Goal: Information Seeking & Learning: Learn about a topic

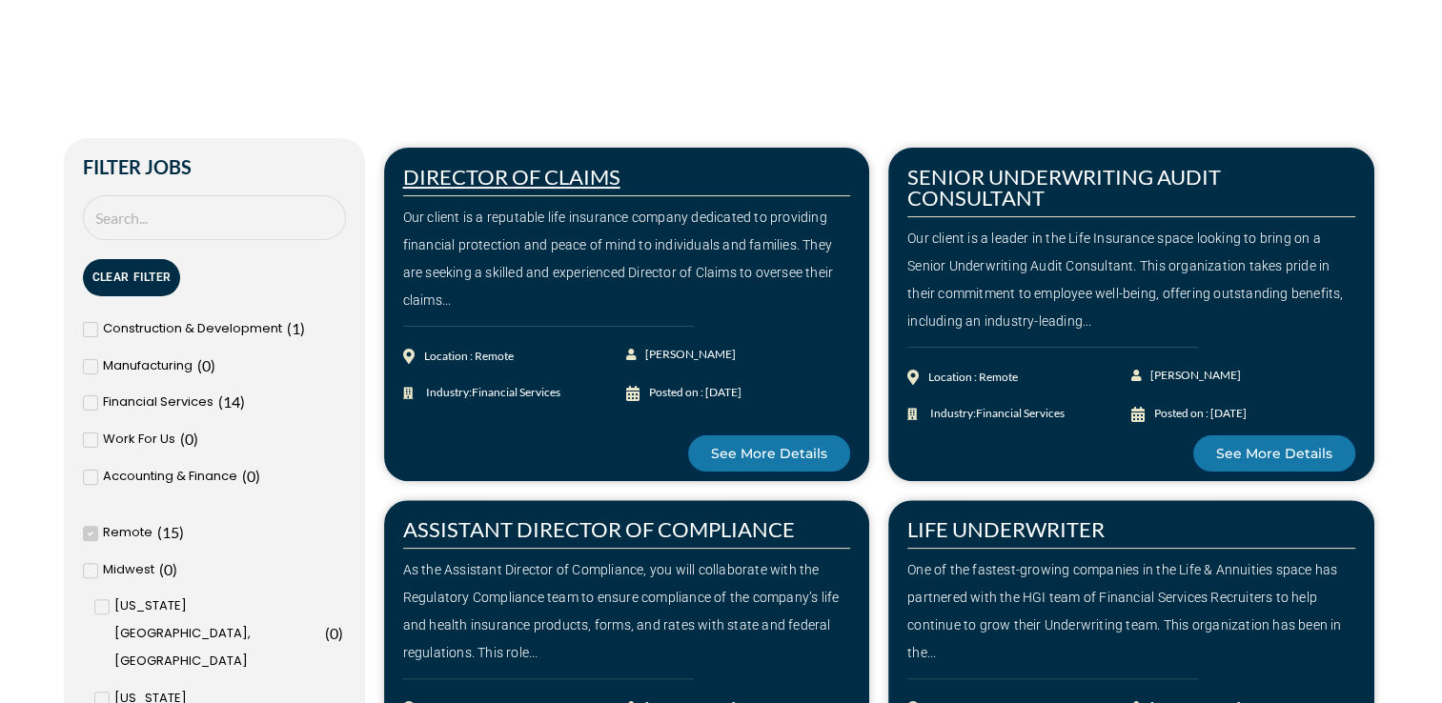
scroll to position [476, 0]
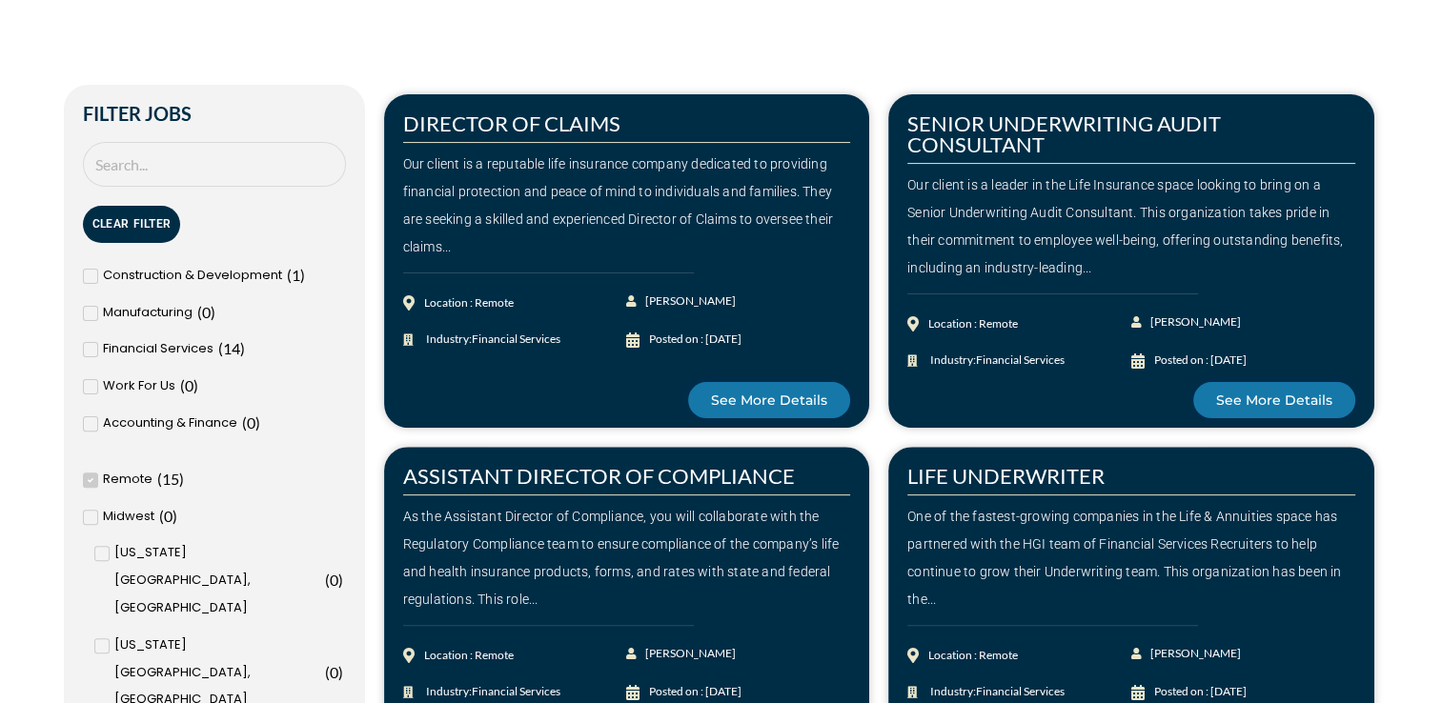
click at [126, 478] on span "Remote" at bounding box center [128, 480] width 50 height 28
click at [0, 0] on input "Remote ( 15 )" at bounding box center [0, 0] width 0 height 0
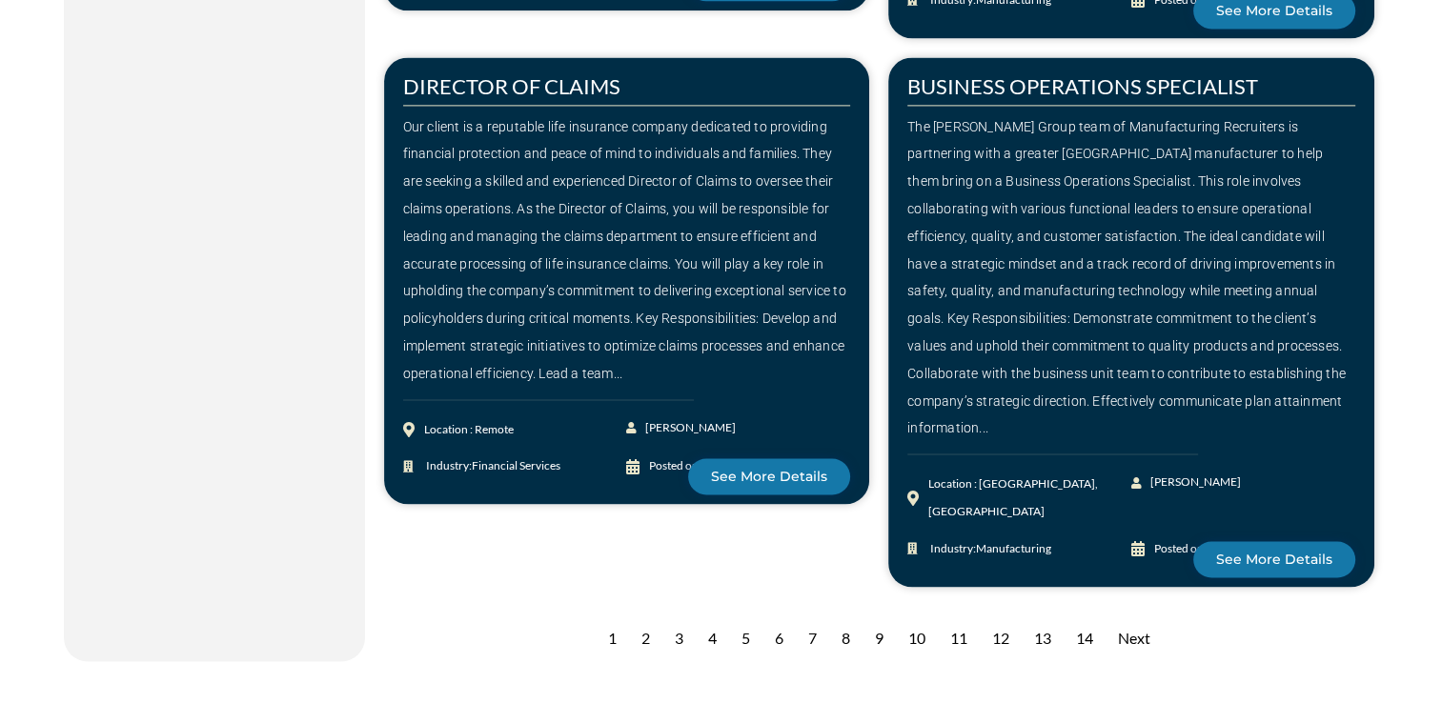
scroll to position [2764, 0]
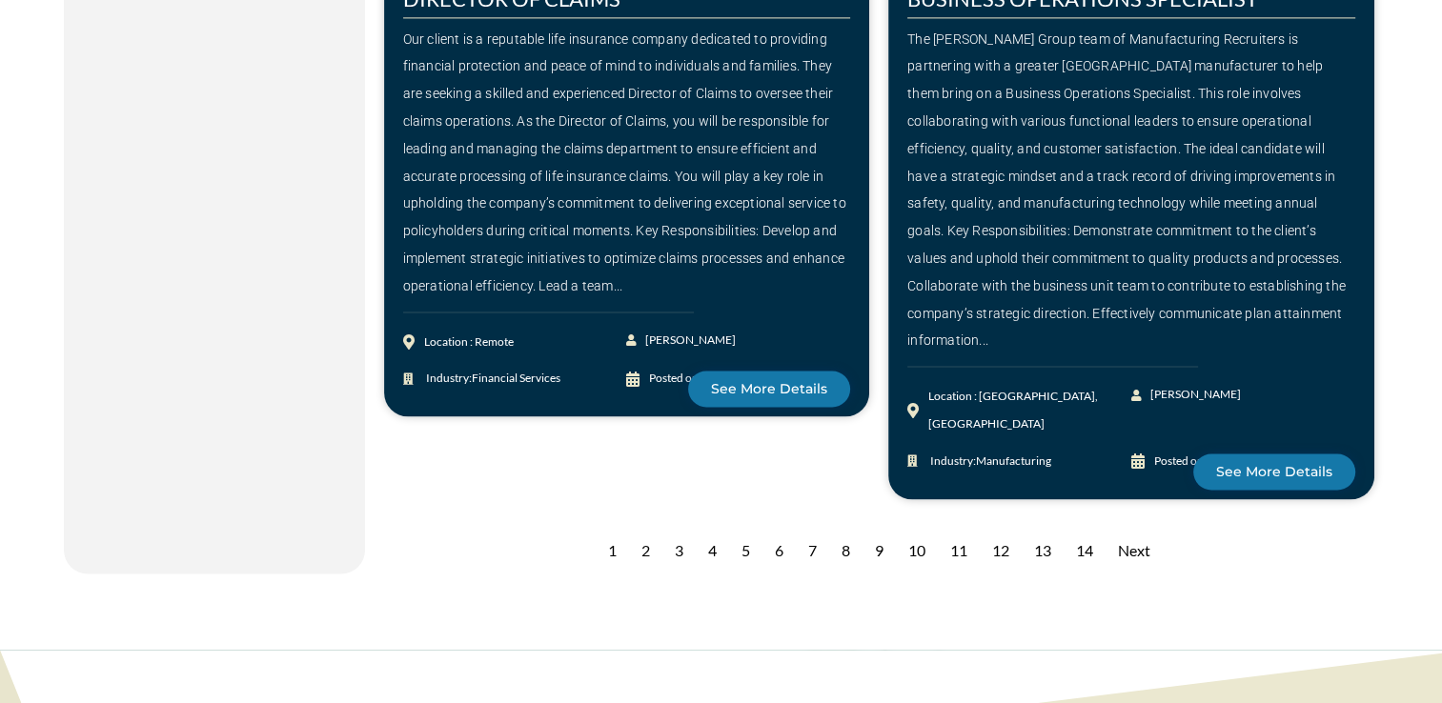
click at [643, 528] on div "2" at bounding box center [646, 551] width 28 height 47
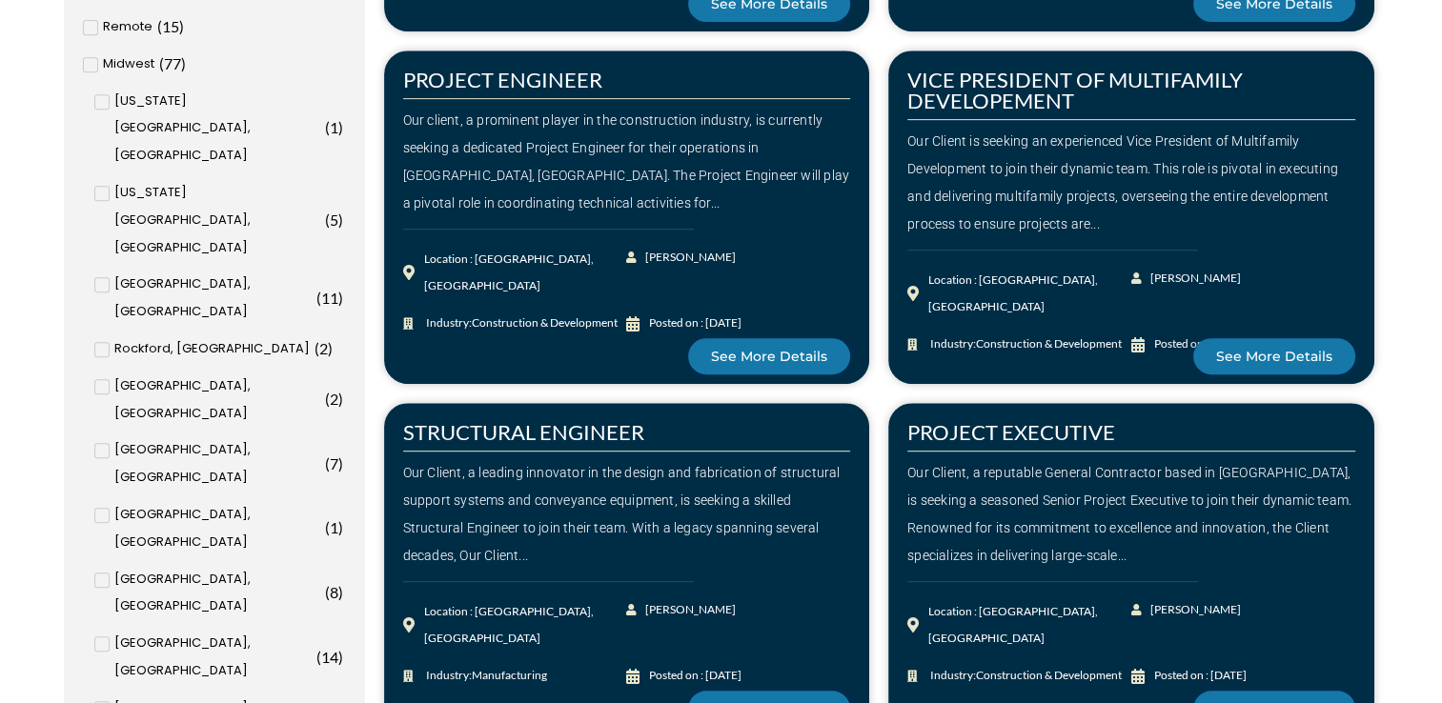
scroll to position [762, 0]
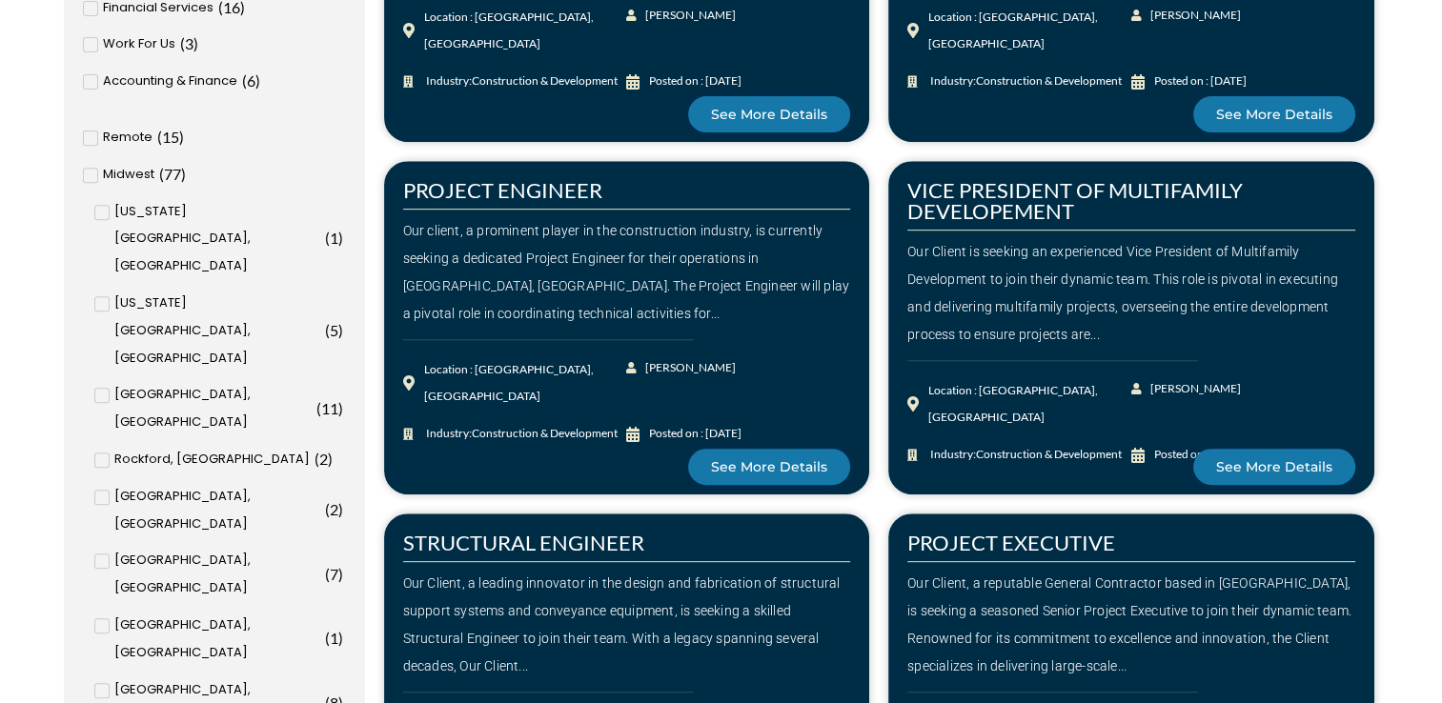
click at [96, 143] on span at bounding box center [90, 138] width 15 height 15
click at [0, 0] on input "Remote ( 15 )" at bounding box center [0, 0] width 0 height 0
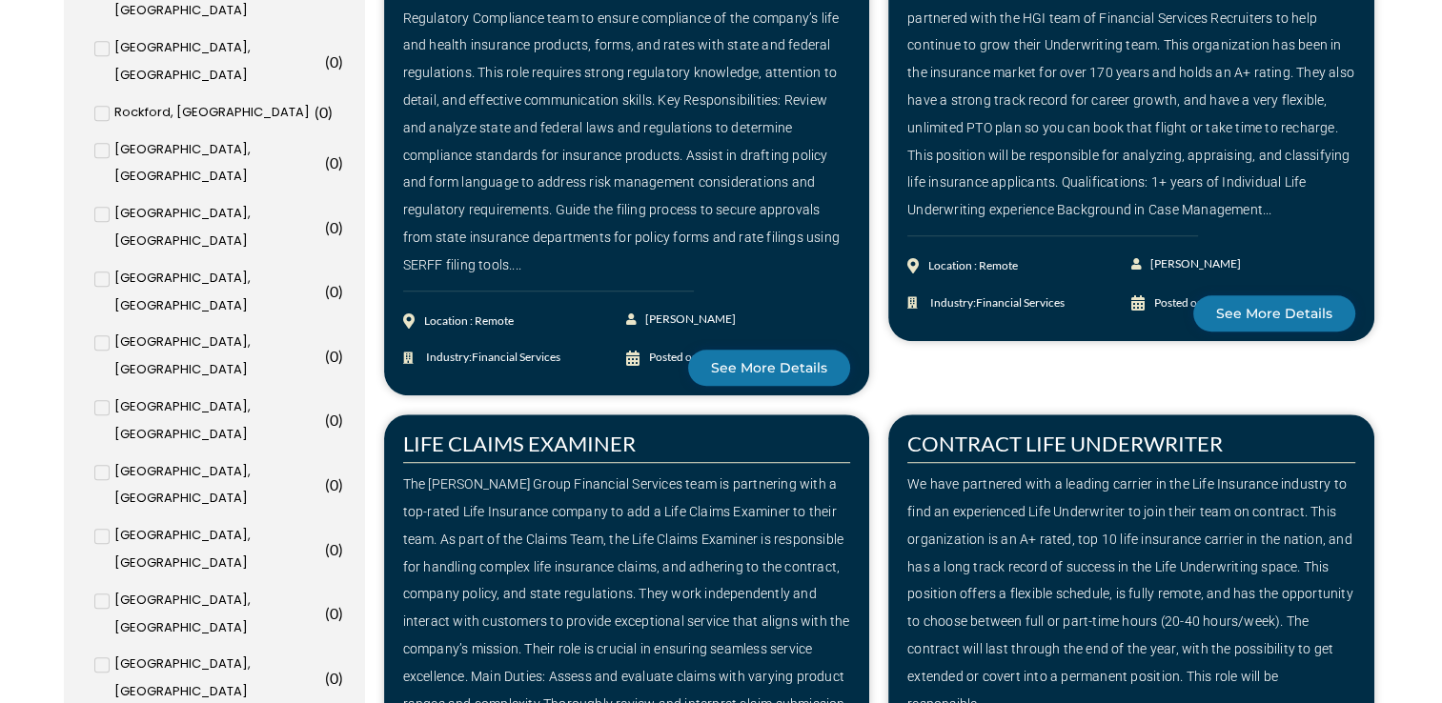
scroll to position [1294, 0]
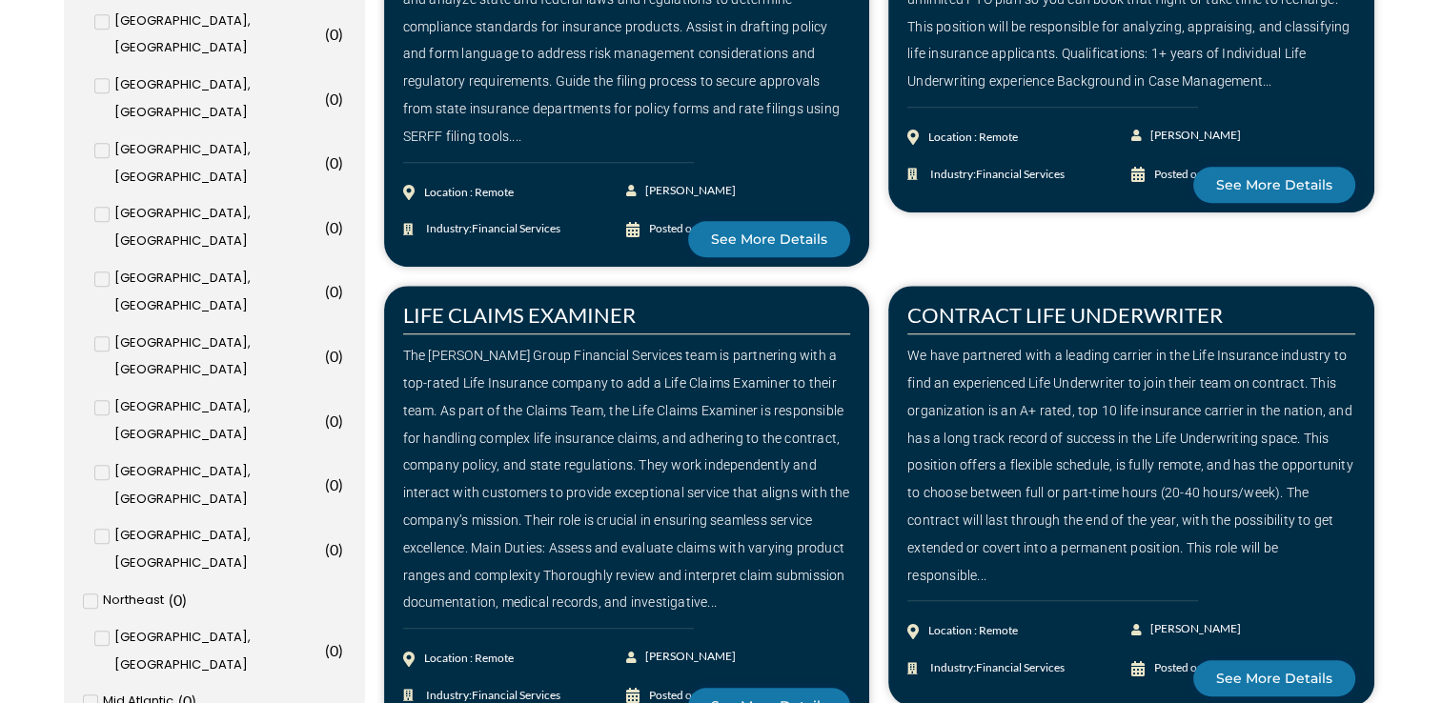
click at [614, 478] on div "The Harrison Group Financial Services team is partnering with a top-rated Life …" at bounding box center [627, 479] width 448 height 274
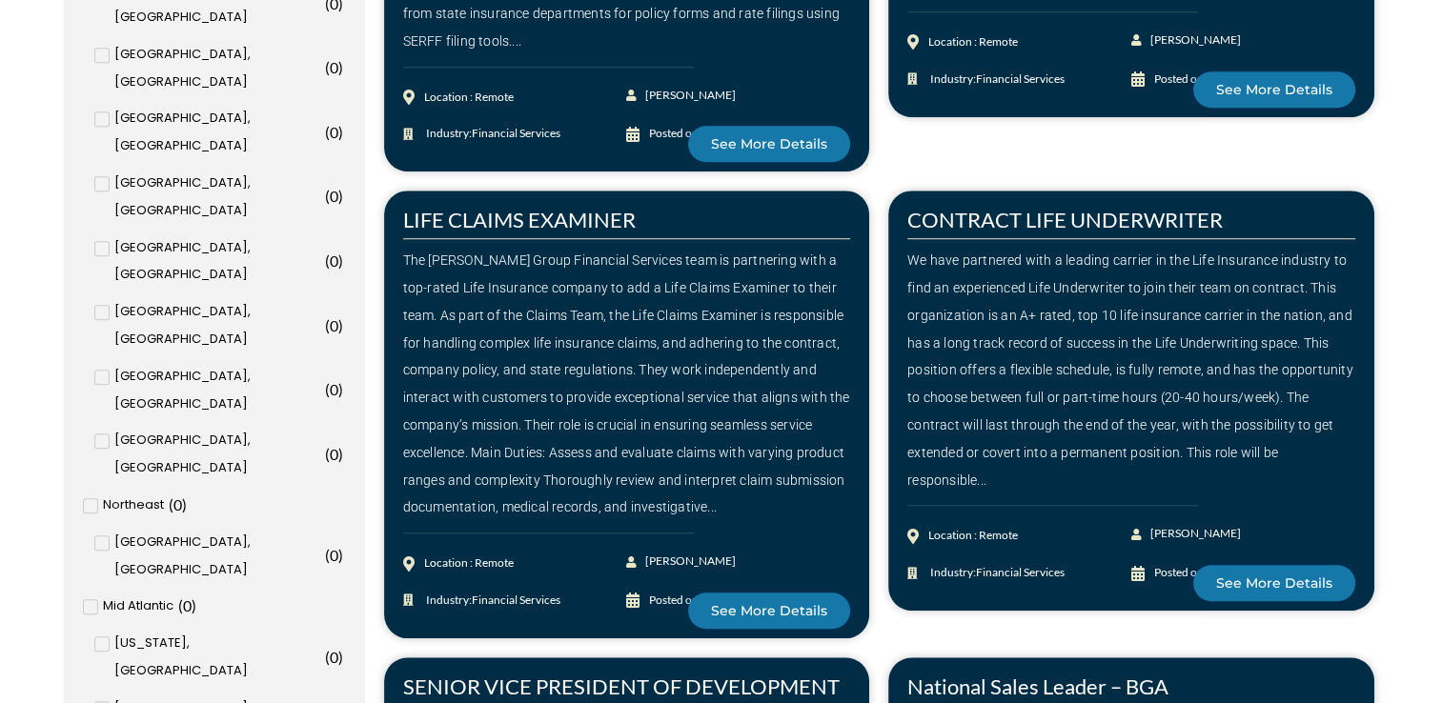
scroll to position [1485, 0]
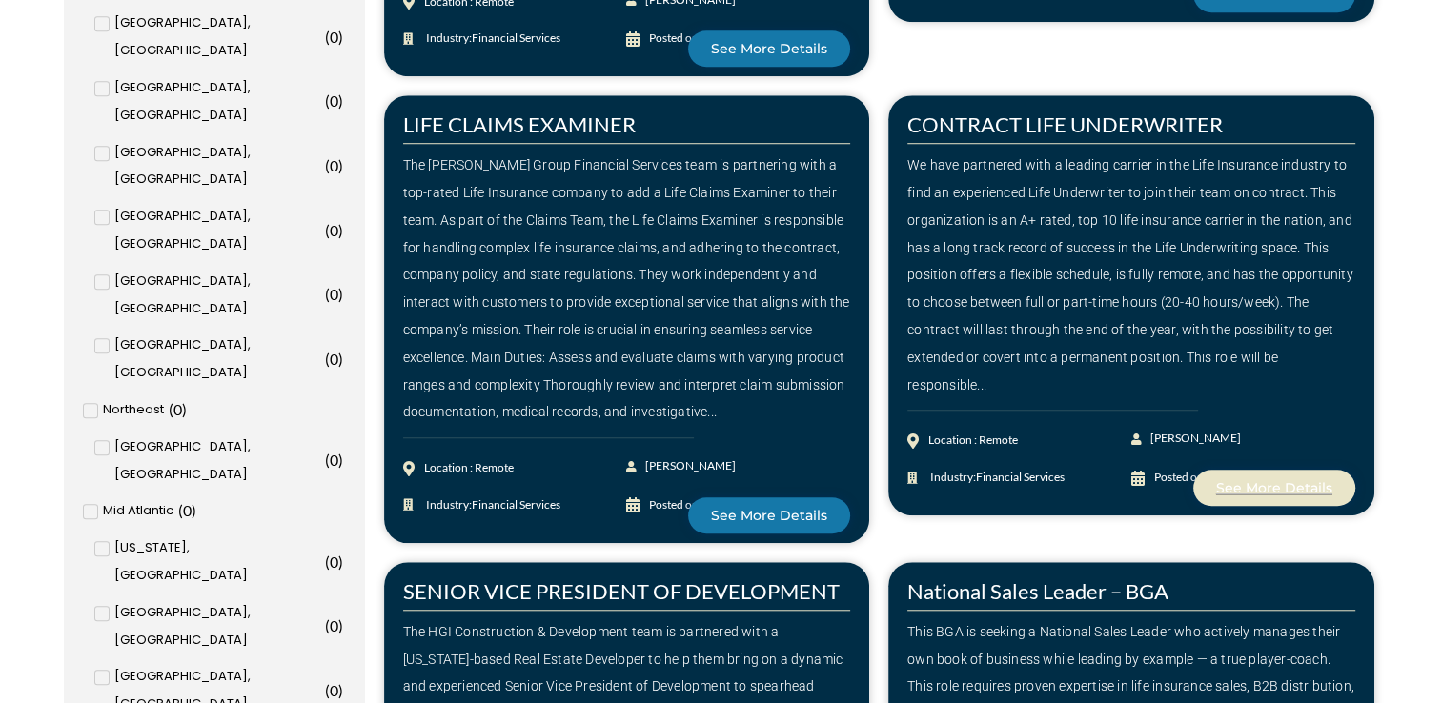
click at [1237, 492] on span "See More Details" at bounding box center [1274, 487] width 116 height 13
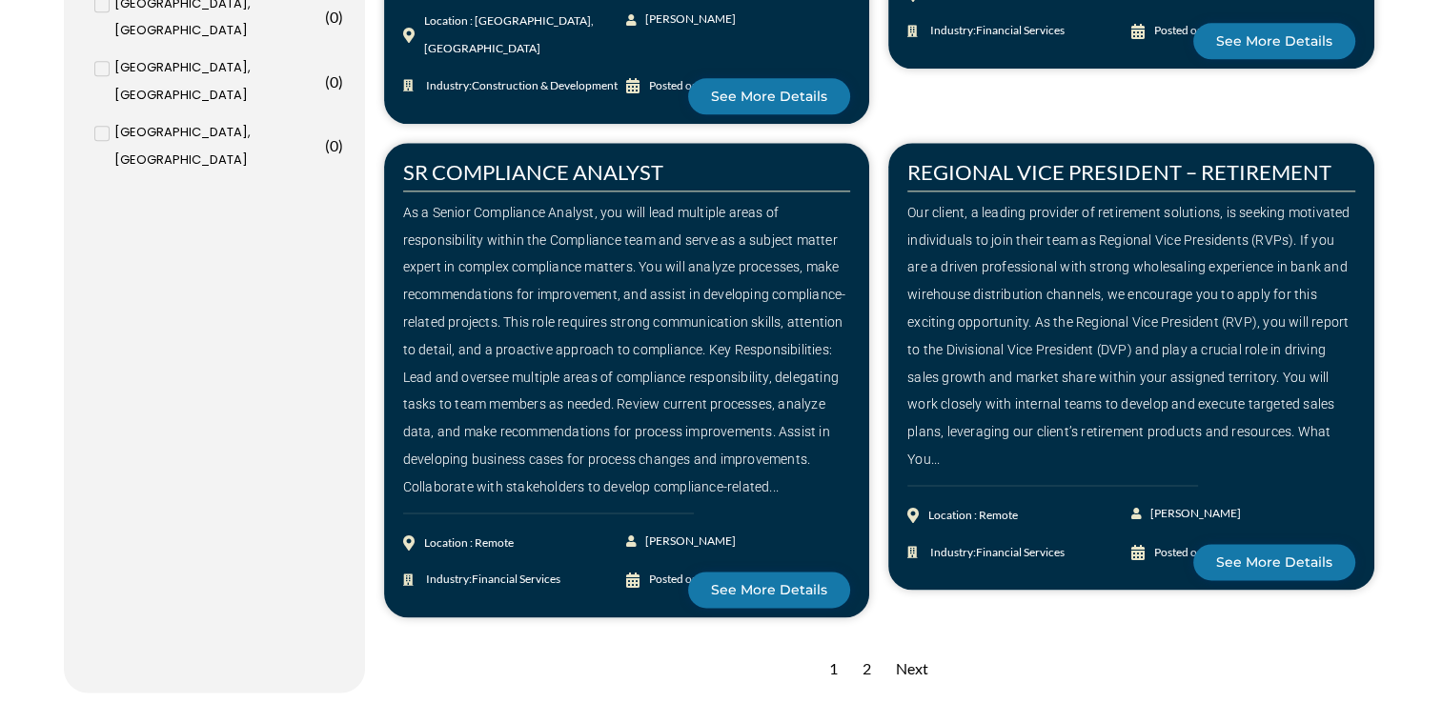
scroll to position [2724, 0]
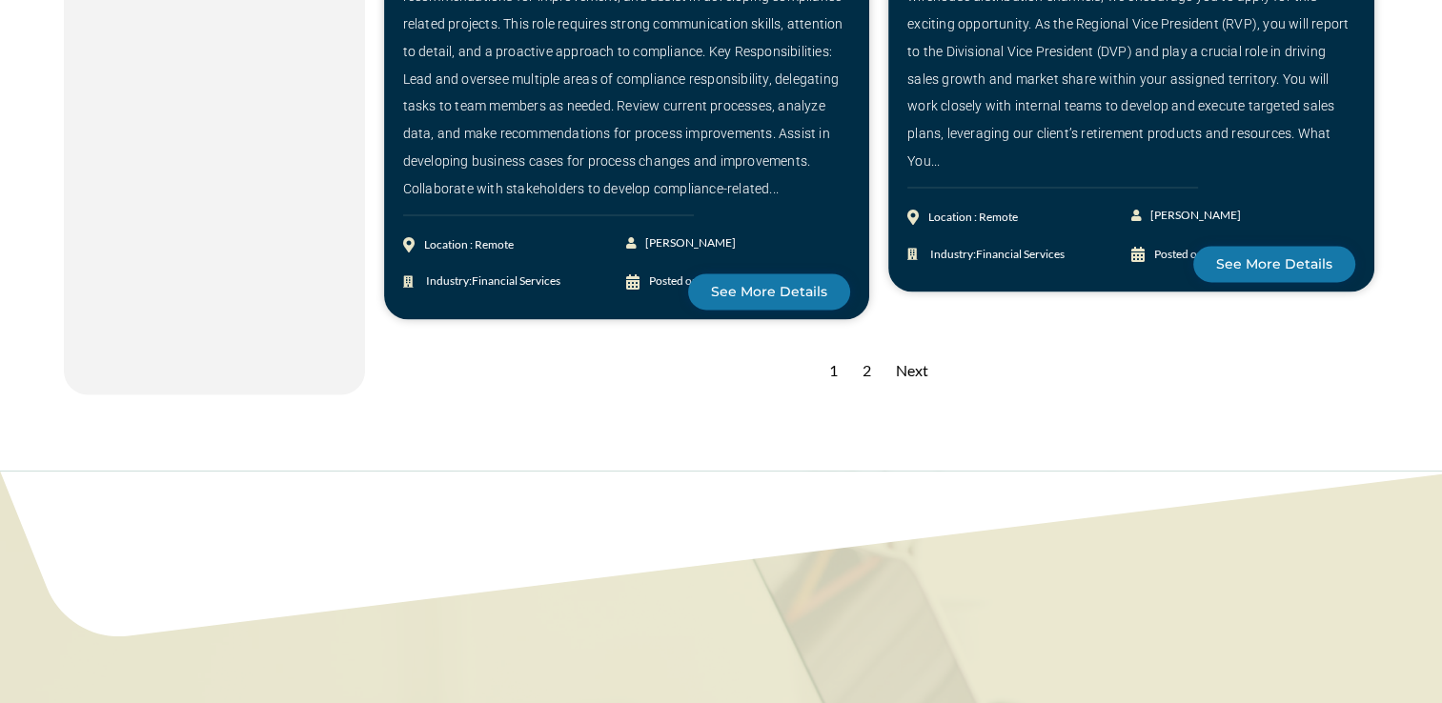
click at [867, 348] on div "2" at bounding box center [867, 371] width 28 height 47
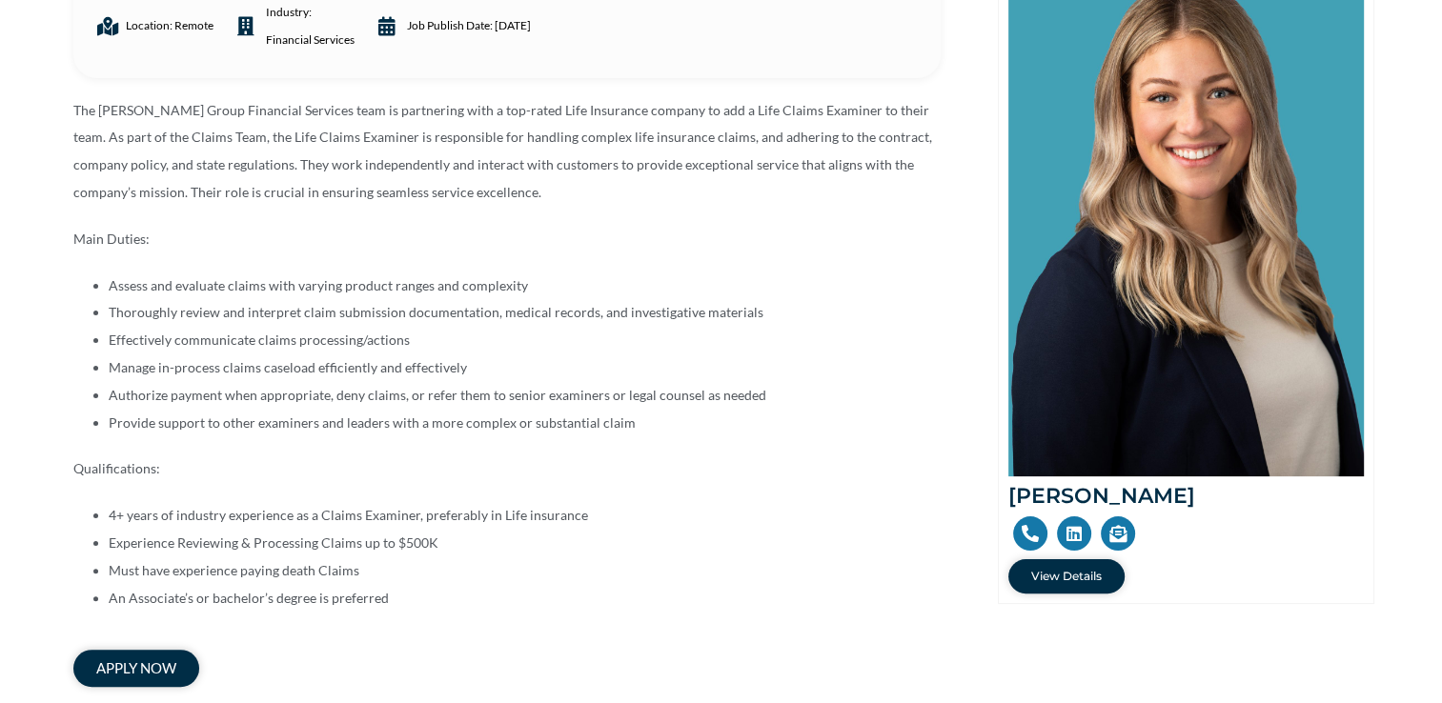
scroll to position [381, 0]
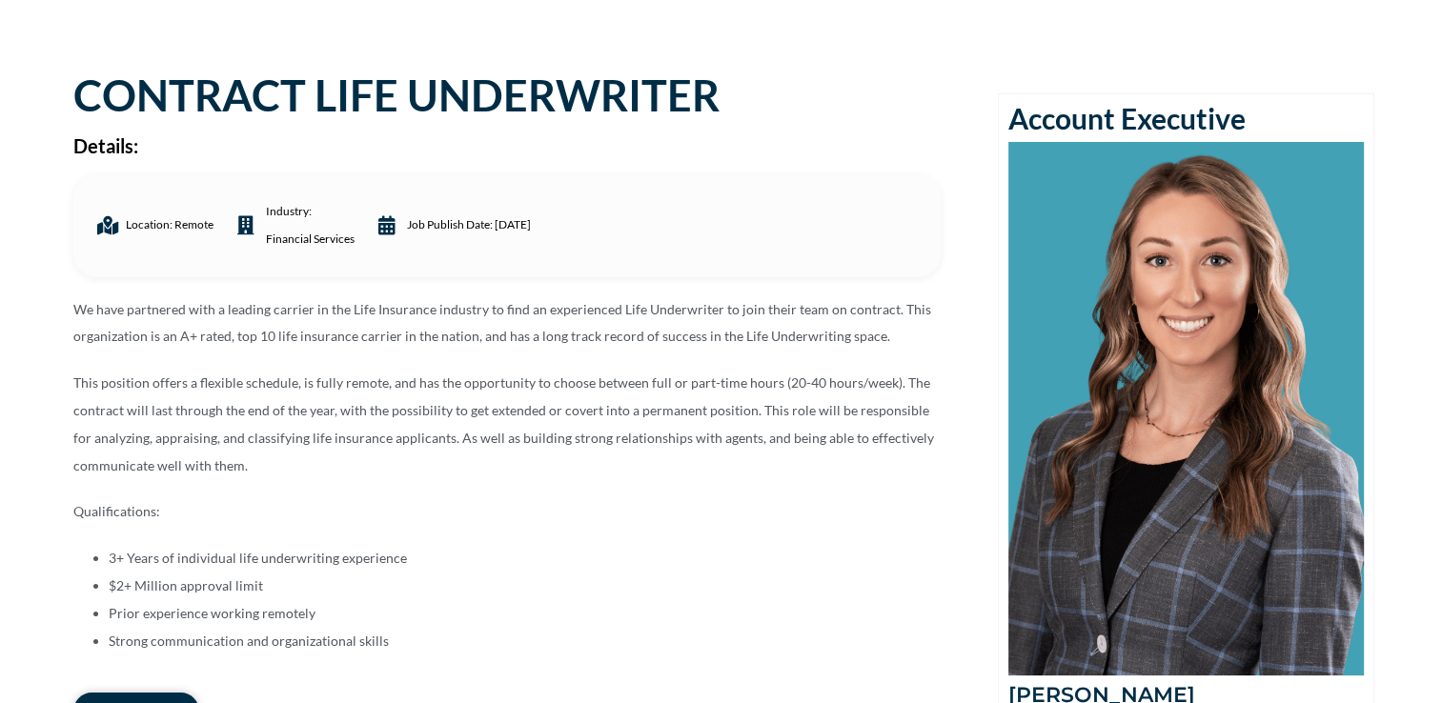
scroll to position [286, 0]
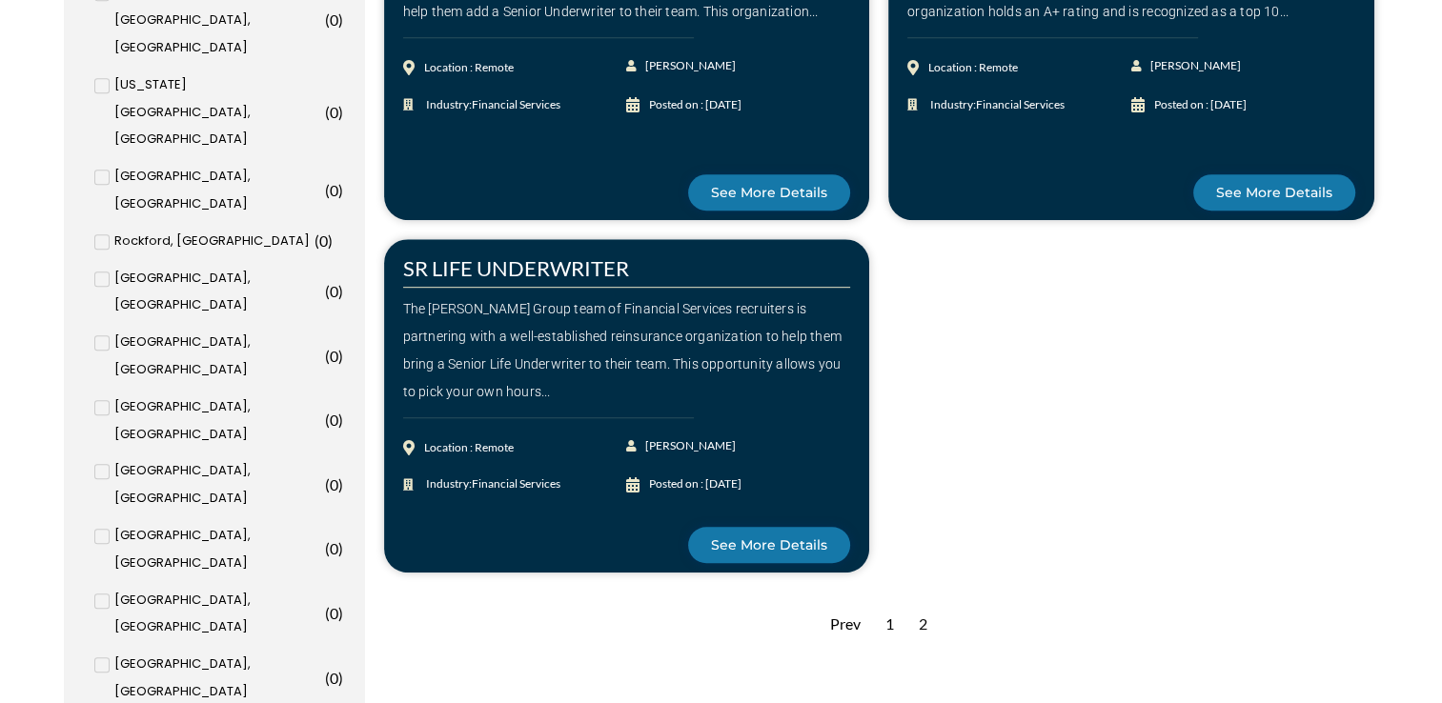
scroll to position [1048, 0]
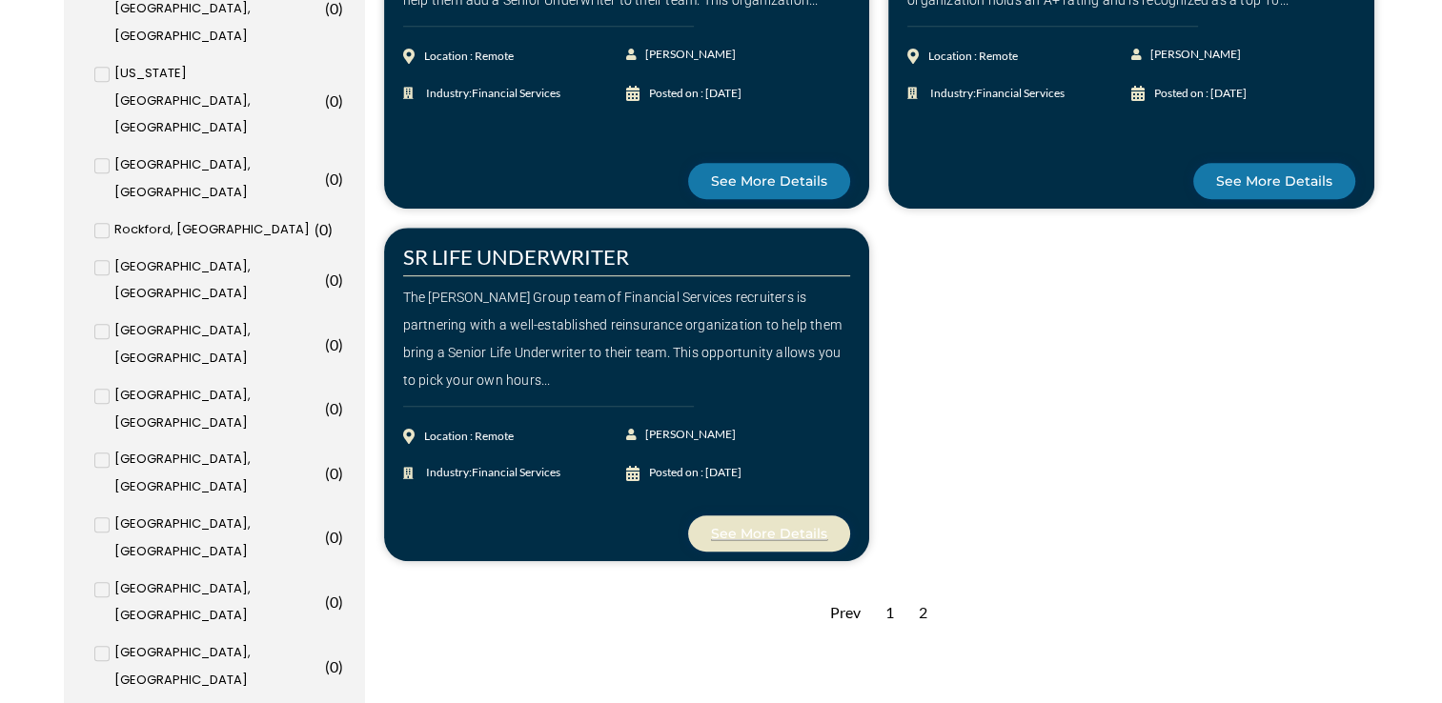
click at [747, 532] on span "See More Details" at bounding box center [769, 533] width 116 height 13
